Goal: Information Seeking & Learning: Learn about a topic

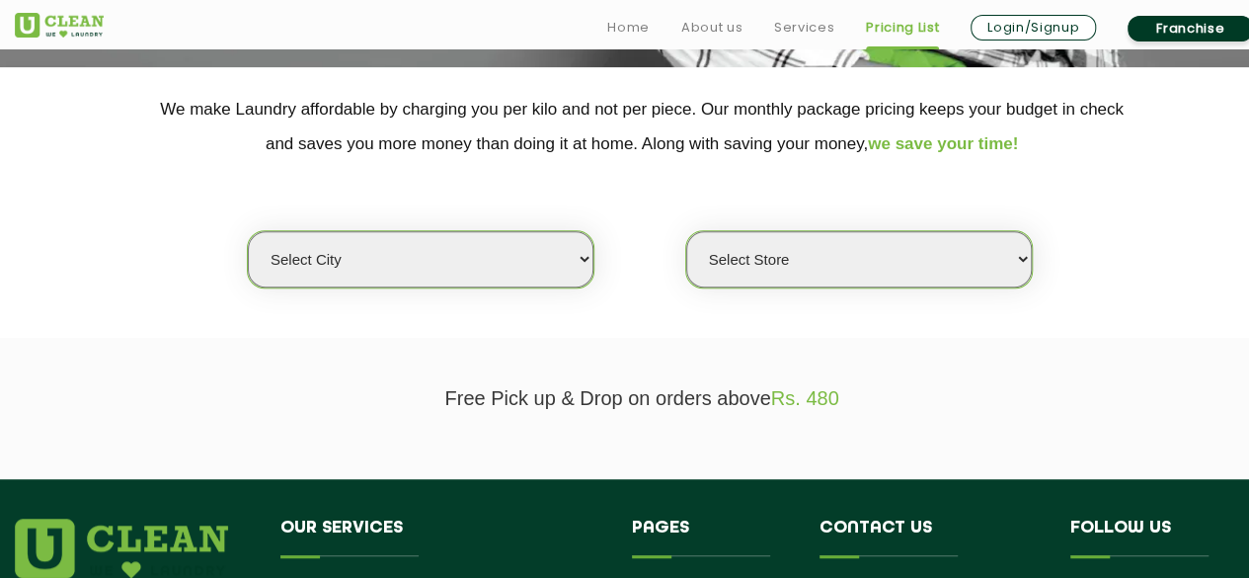
scroll to position [395, 0]
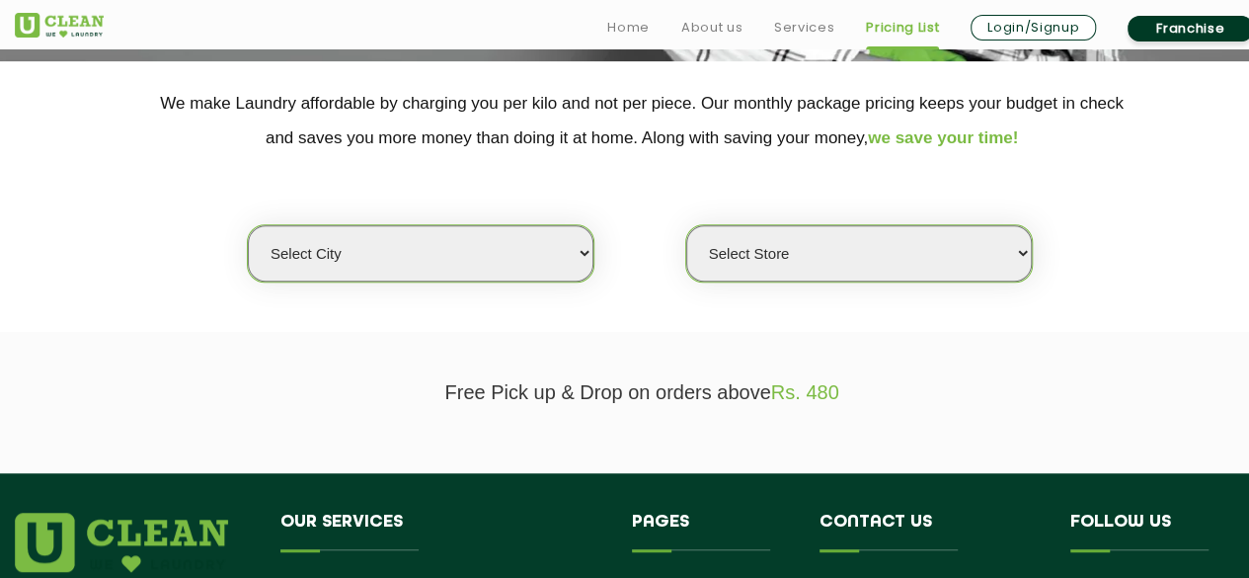
click at [462, 244] on select "Select city [GEOGRAPHIC_DATA] [GEOGRAPHIC_DATA] [GEOGRAPHIC_DATA] [GEOGRAPHIC_D…" at bounding box center [421, 253] width 346 height 56
select select "37"
click at [248, 225] on select "Select city [GEOGRAPHIC_DATA] [GEOGRAPHIC_DATA] [GEOGRAPHIC_DATA] [GEOGRAPHIC_D…" at bounding box center [421, 253] width 346 height 56
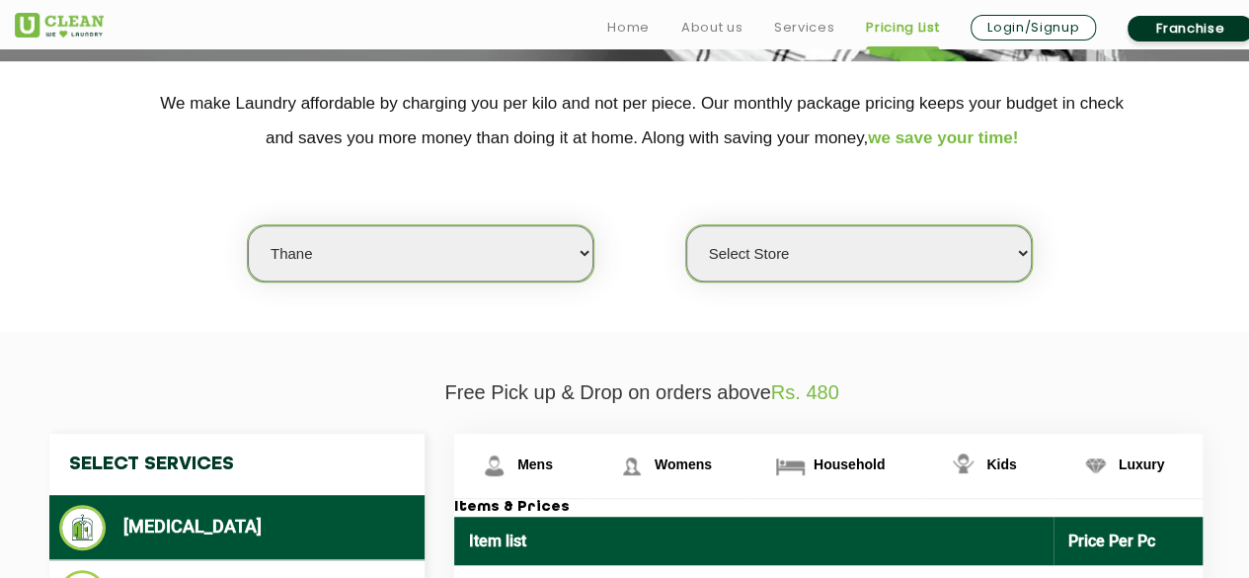
click at [836, 263] on select "Select Store [GEOGRAPHIC_DATA][PERSON_NAME]" at bounding box center [859, 253] width 346 height 56
select select "371"
click at [686, 225] on select "Select Store [GEOGRAPHIC_DATA][PERSON_NAME]" at bounding box center [859, 253] width 346 height 56
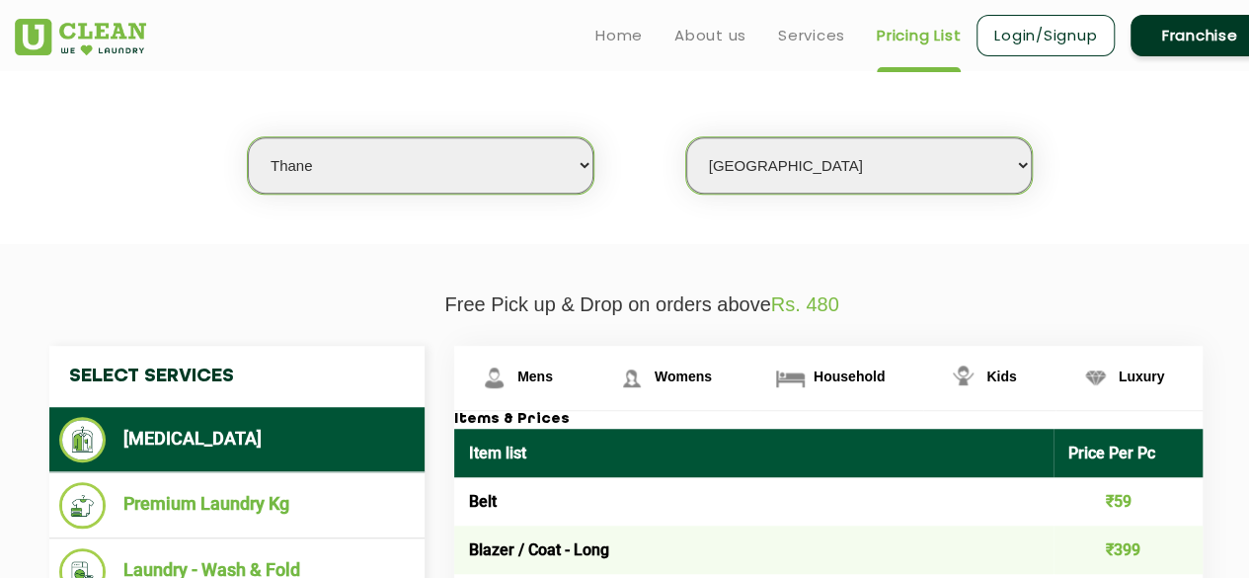
scroll to position [593, 0]
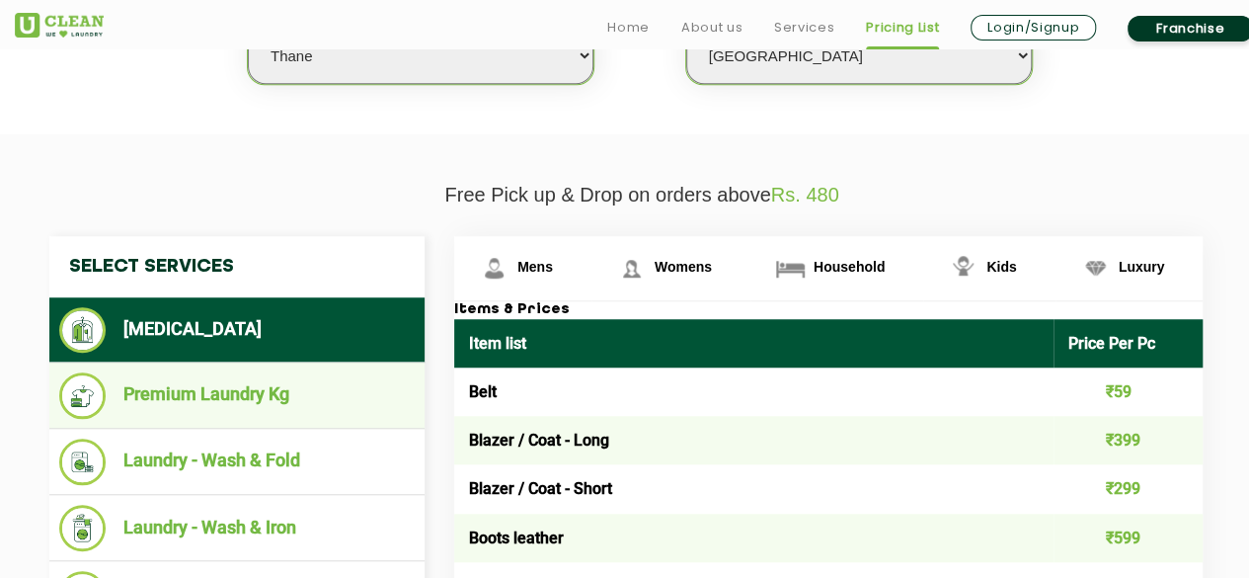
click at [258, 382] on li "Premium Laundry Kg" at bounding box center [237, 395] width 356 height 46
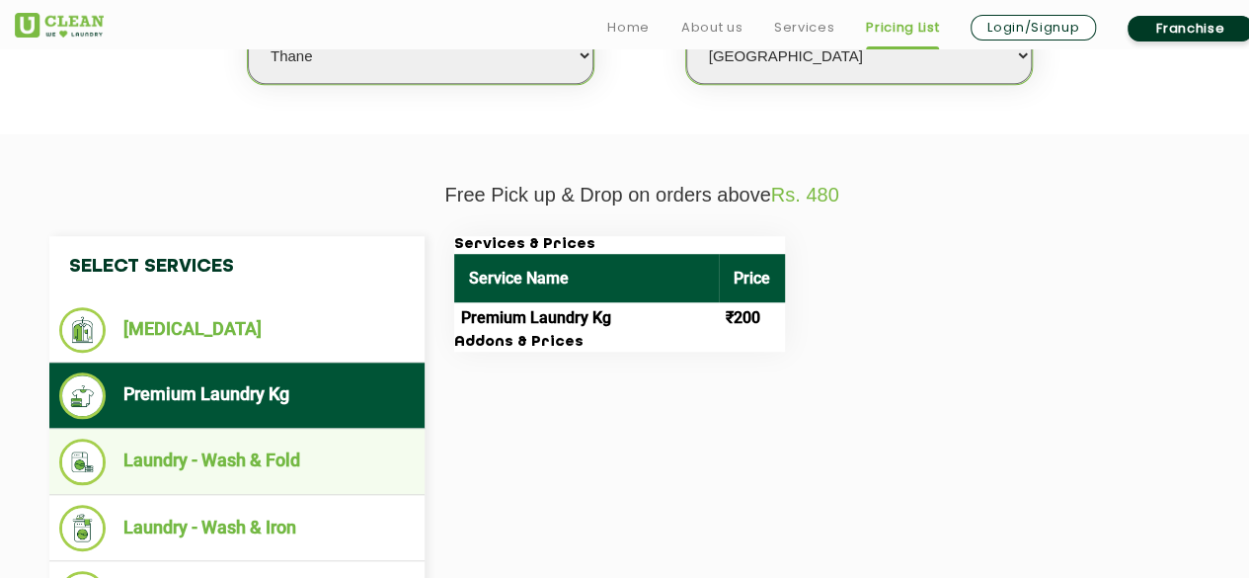
click at [248, 460] on li "Laundry - Wash & Fold" at bounding box center [237, 461] width 356 height 46
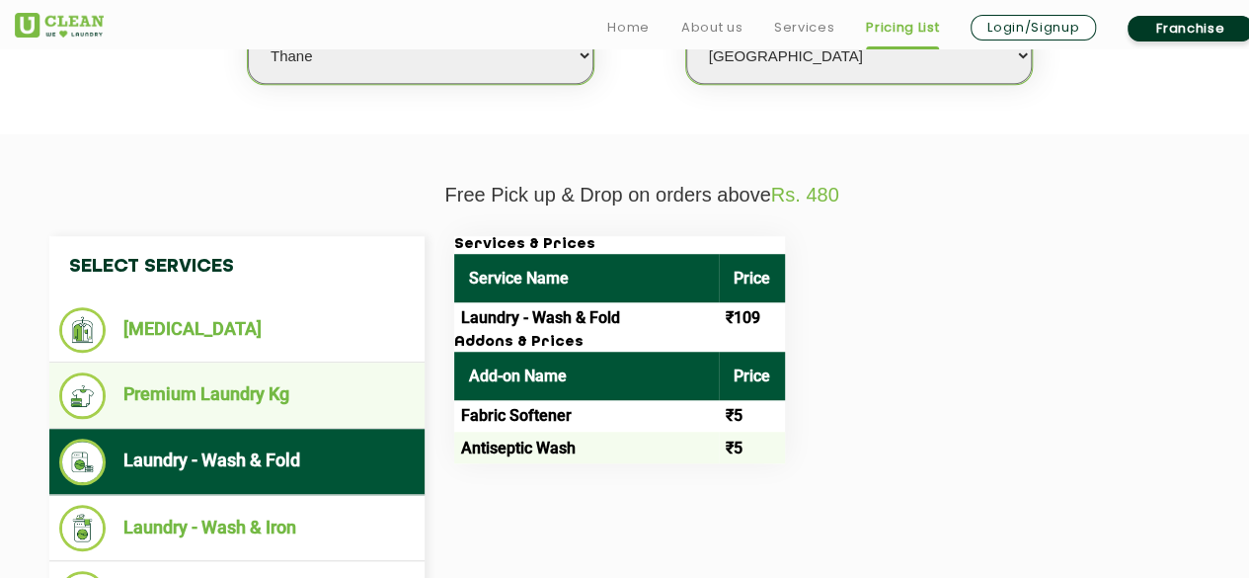
click at [180, 381] on li "Premium Laundry Kg" at bounding box center [237, 395] width 356 height 46
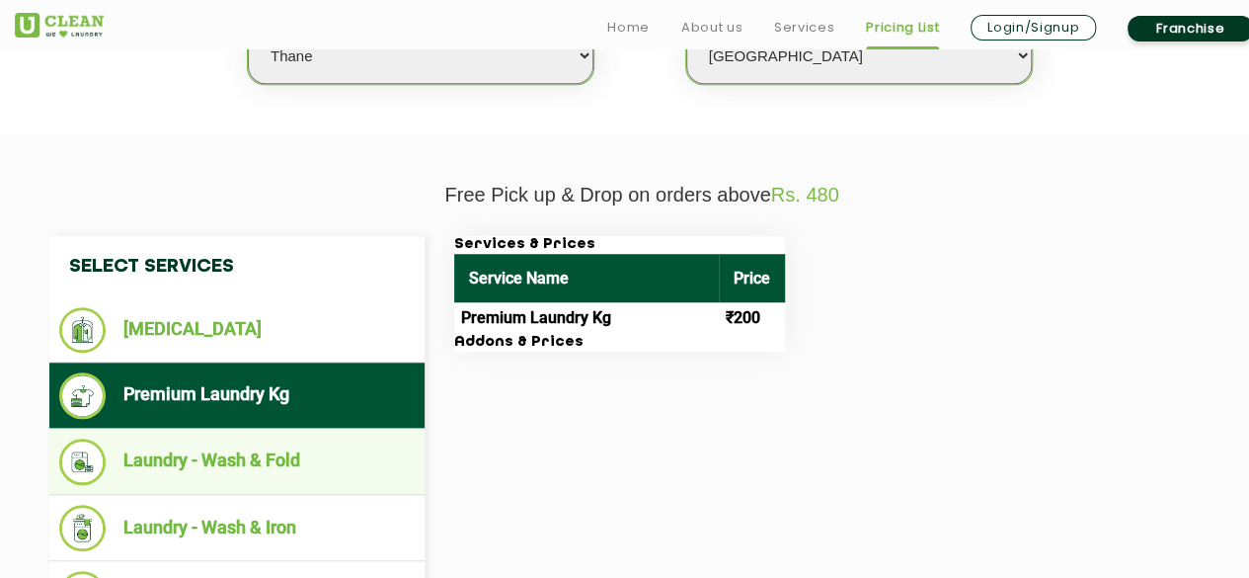
click at [271, 461] on li "Laundry - Wash & Fold" at bounding box center [237, 461] width 356 height 46
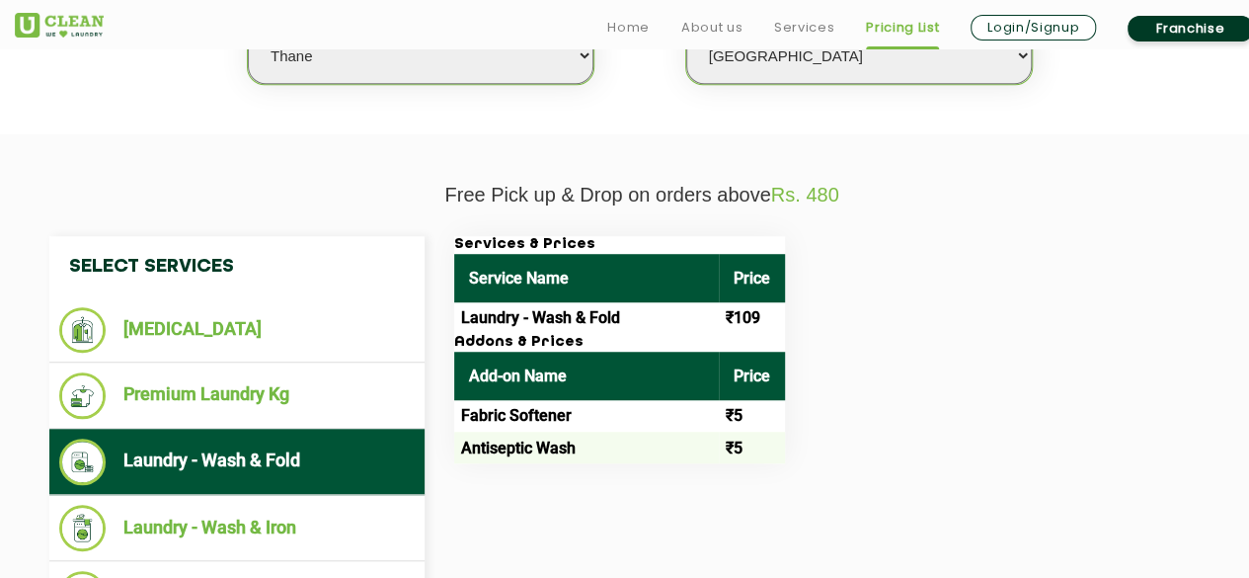
scroll to position [691, 0]
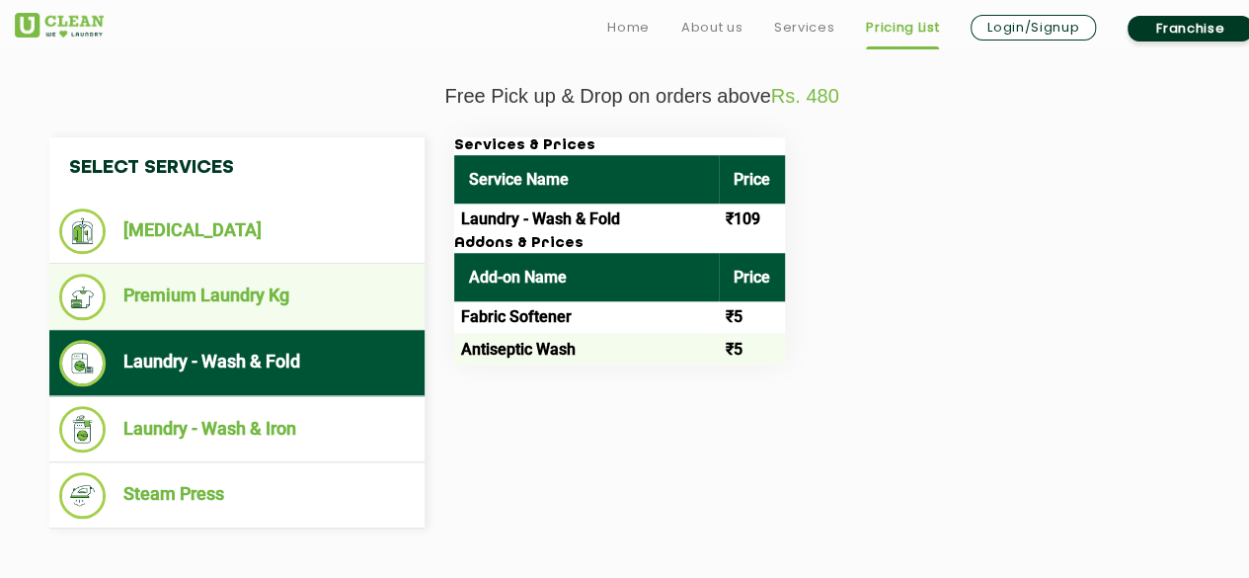
click at [269, 297] on li "Premium Laundry Kg" at bounding box center [237, 297] width 356 height 46
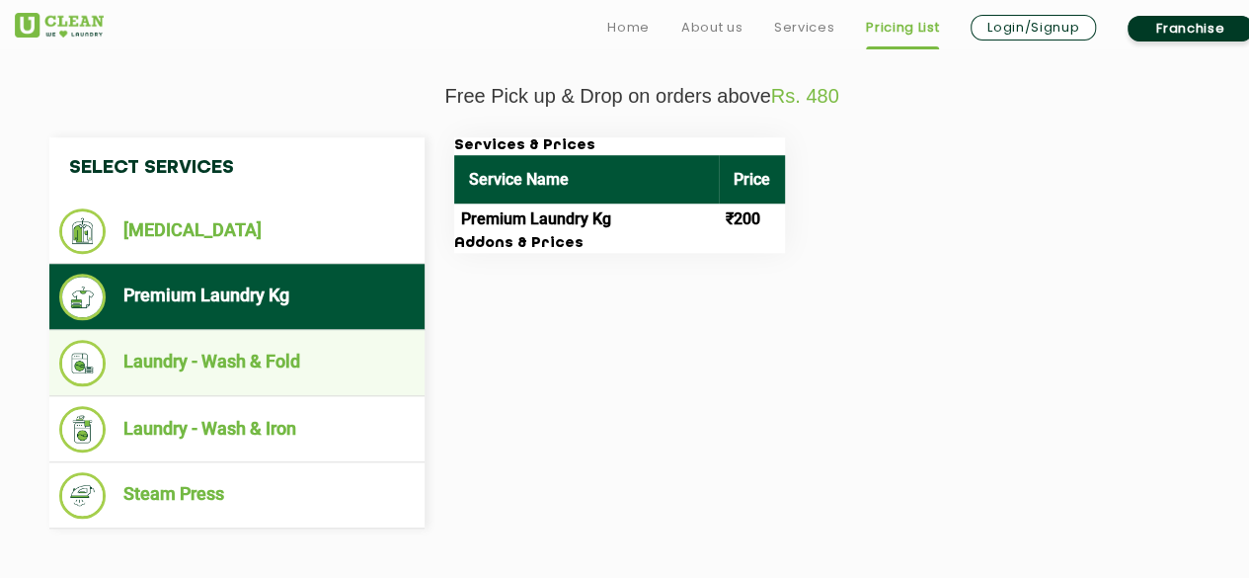
click at [301, 352] on li "Laundry - Wash & Fold" at bounding box center [237, 363] width 356 height 46
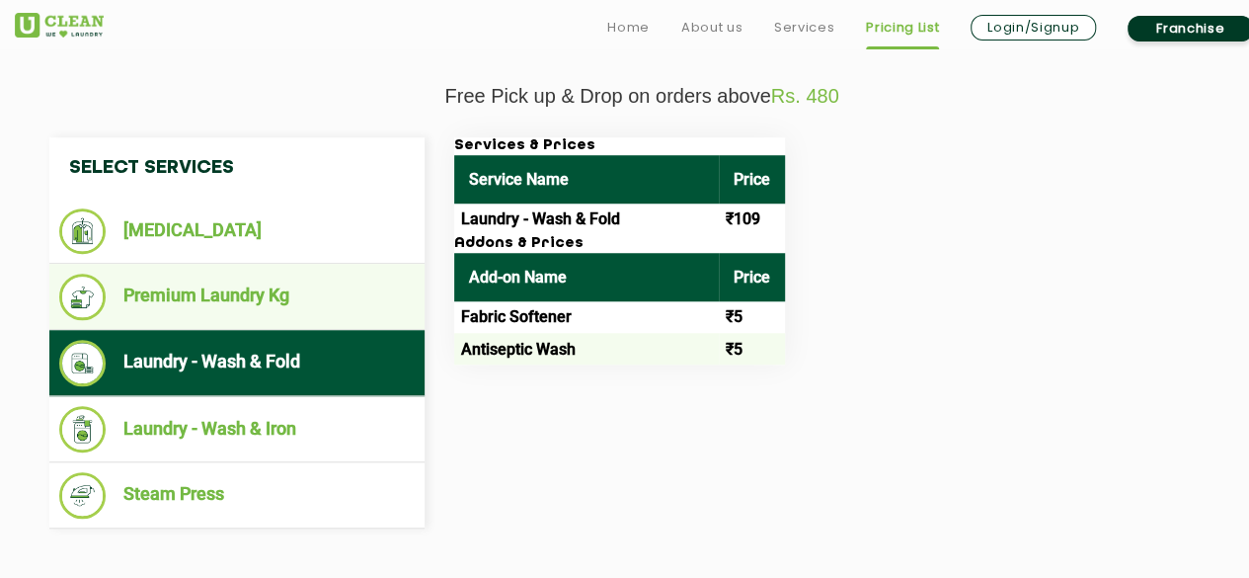
click at [300, 299] on li "Premium Laundry Kg" at bounding box center [237, 297] width 356 height 46
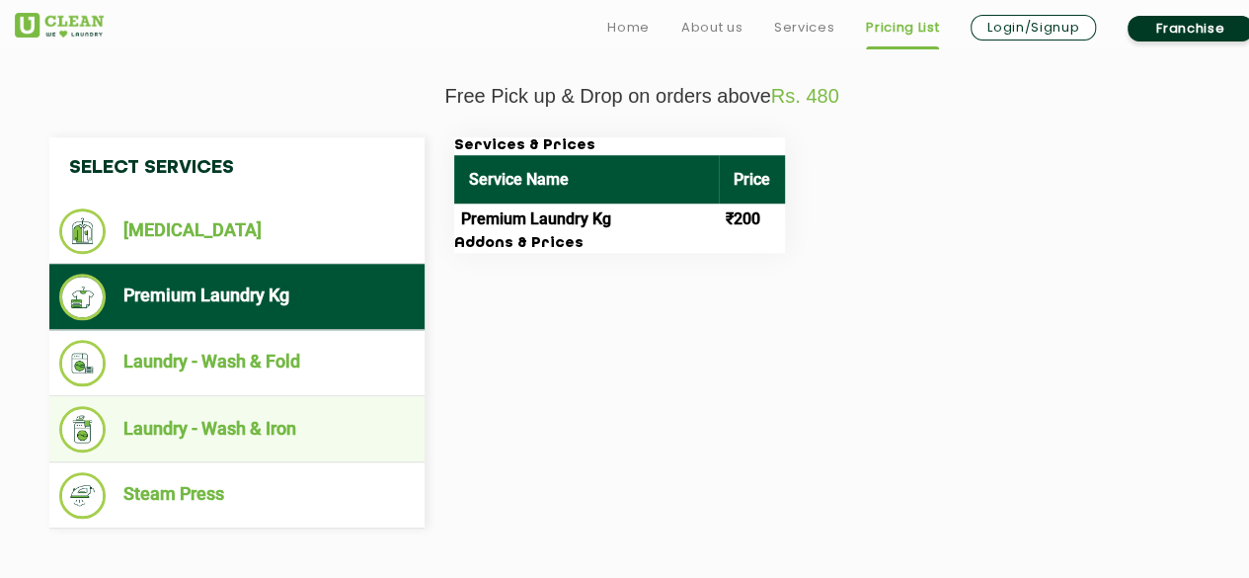
click at [246, 415] on li "Laundry - Wash & Iron" at bounding box center [237, 429] width 356 height 46
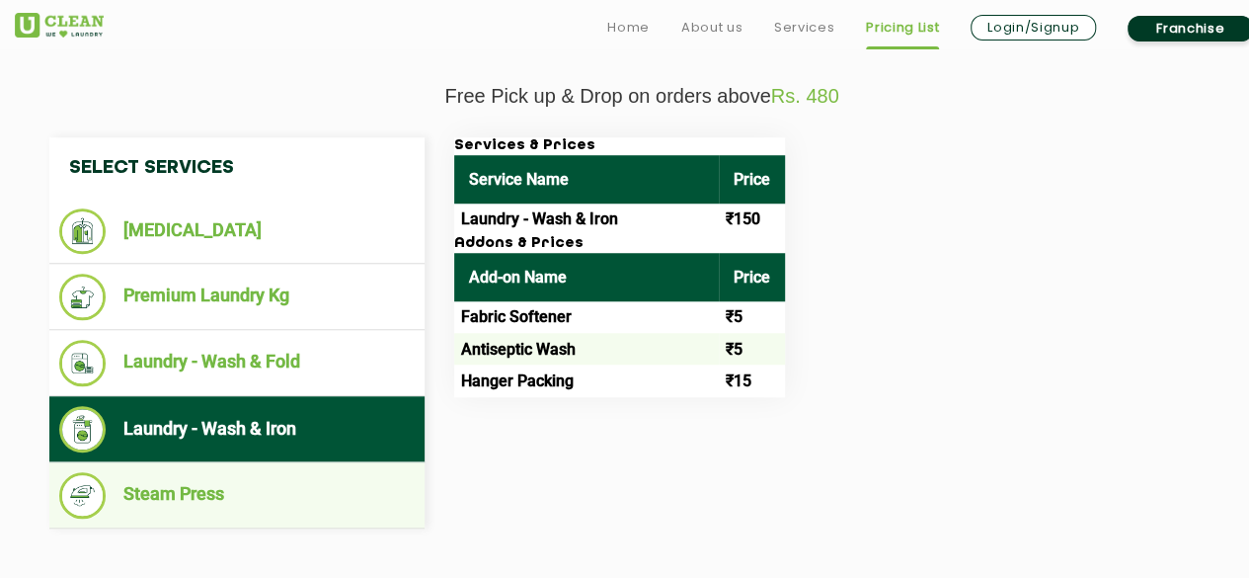
click at [201, 489] on li "Steam Press" at bounding box center [237, 495] width 356 height 46
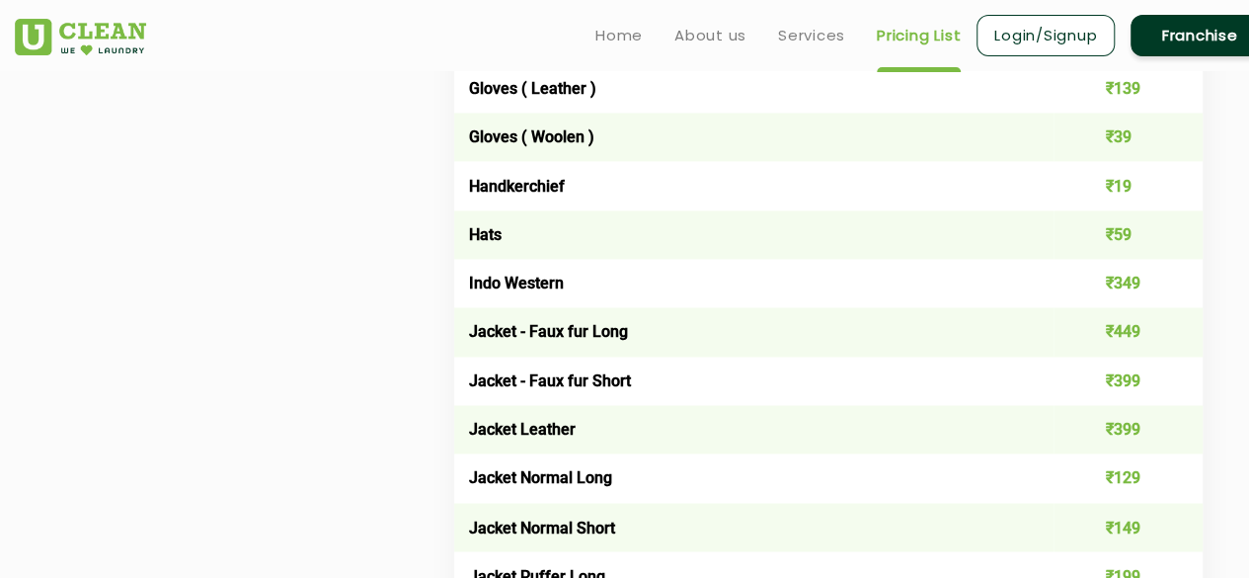
scroll to position [1086, 0]
